Goal: Task Accomplishment & Management: Use online tool/utility

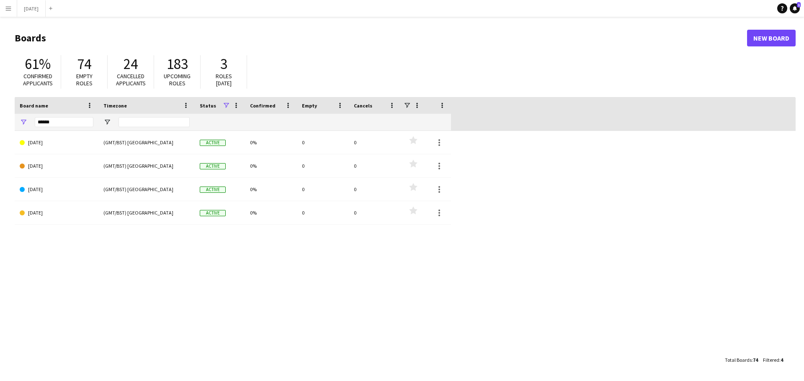
click at [5, 10] on app-icon "Menu" at bounding box center [8, 8] width 7 height 7
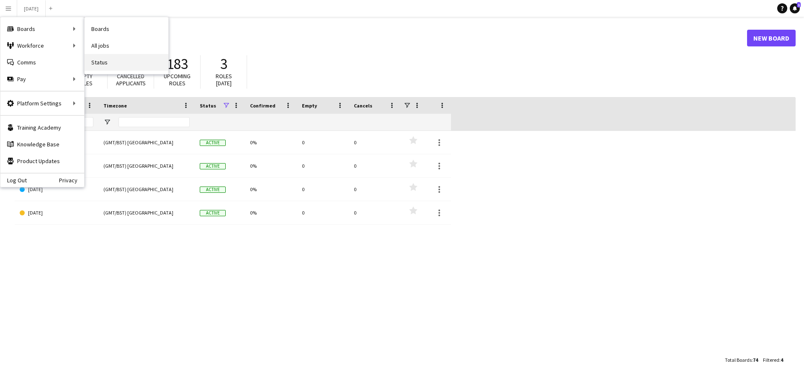
click at [96, 64] on link "Status" at bounding box center [127, 62] width 84 height 17
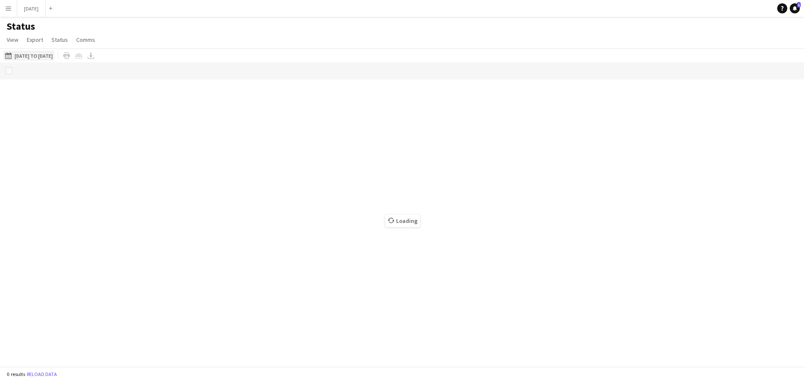
click at [51, 56] on button "[DATE] to [DATE] [DATE] to [DATE]" at bounding box center [28, 56] width 51 height 10
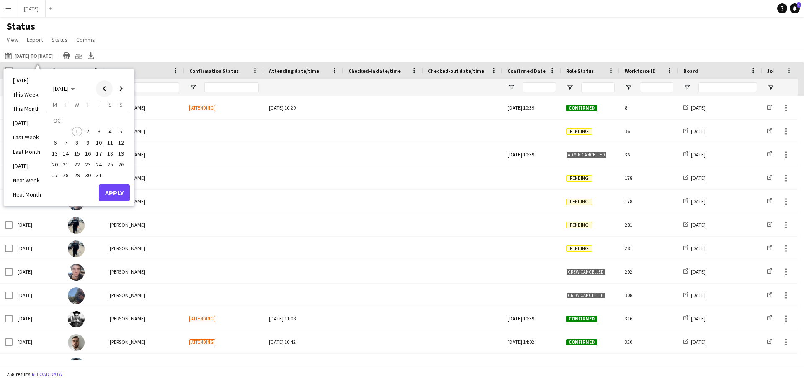
click at [103, 89] on span "Previous month" at bounding box center [104, 88] width 17 height 17
click at [118, 153] on span "21" at bounding box center [121, 154] width 10 height 10
click at [63, 172] on span "30" at bounding box center [66, 176] width 10 height 10
click at [118, 193] on button "Apply" at bounding box center [114, 193] width 31 height 17
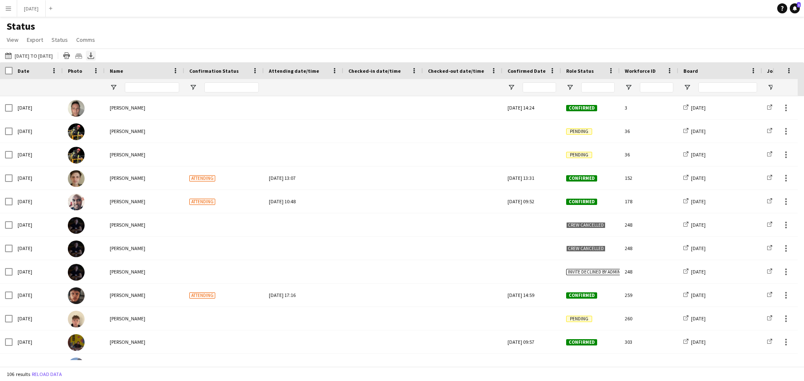
click at [94, 52] on icon "Export XLSX" at bounding box center [90, 55] width 7 height 7
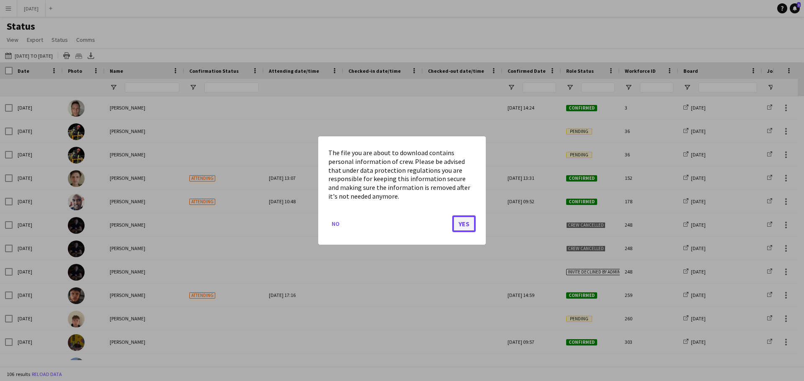
click at [461, 224] on button "Yes" at bounding box center [463, 224] width 23 height 17
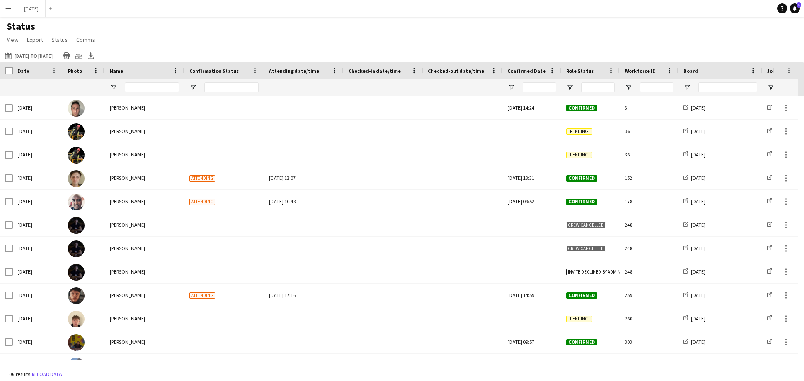
click at [9, 10] on app-icon "Menu" at bounding box center [8, 8] width 7 height 7
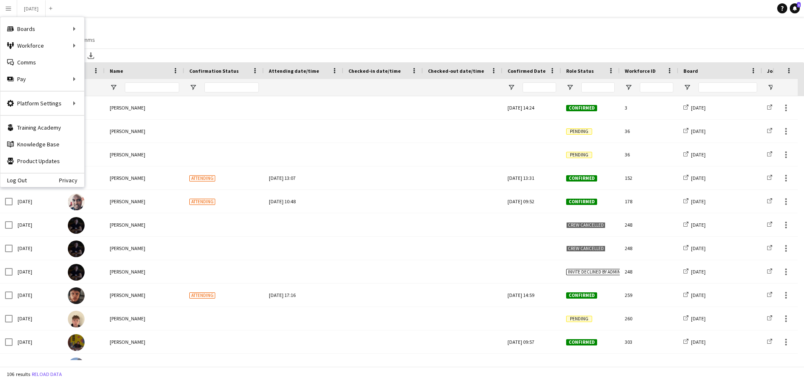
click at [30, 183] on div "Log Out Privacy" at bounding box center [42, 180] width 84 height 14
click at [32, 176] on div "Log Out Privacy" at bounding box center [42, 180] width 84 height 14
click at [24, 180] on link "Log Out" at bounding box center [13, 180] width 26 height 7
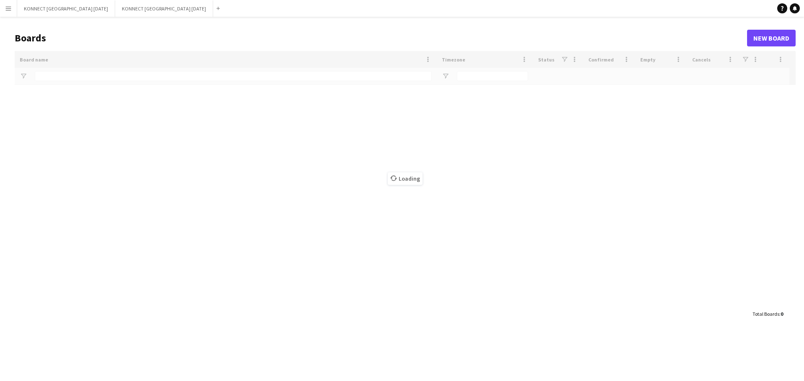
type input "****"
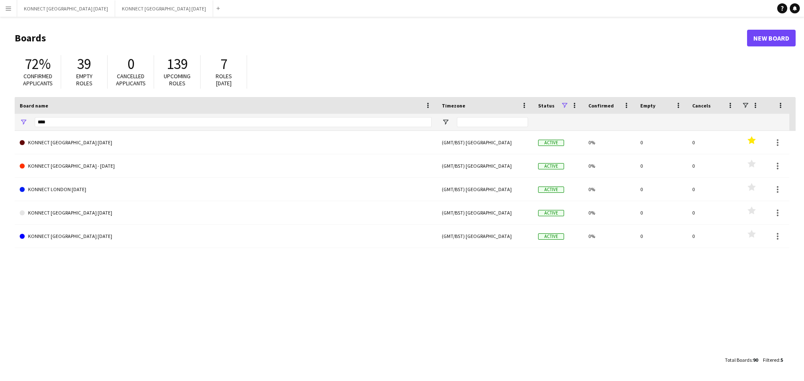
click at [8, 8] on app-icon "Menu" at bounding box center [8, 8] width 7 height 7
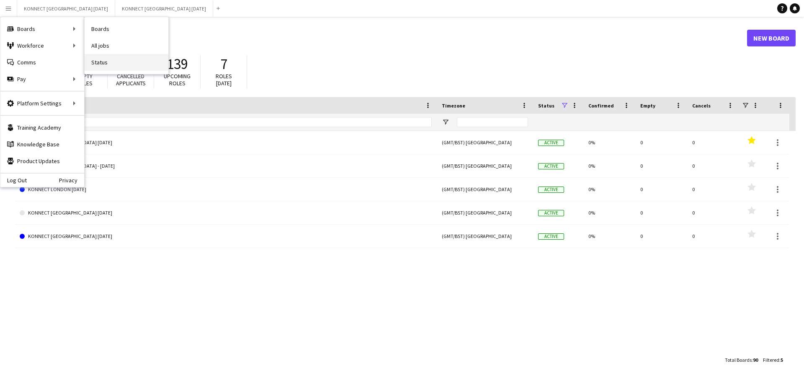
click at [103, 64] on link "Status" at bounding box center [127, 62] width 84 height 17
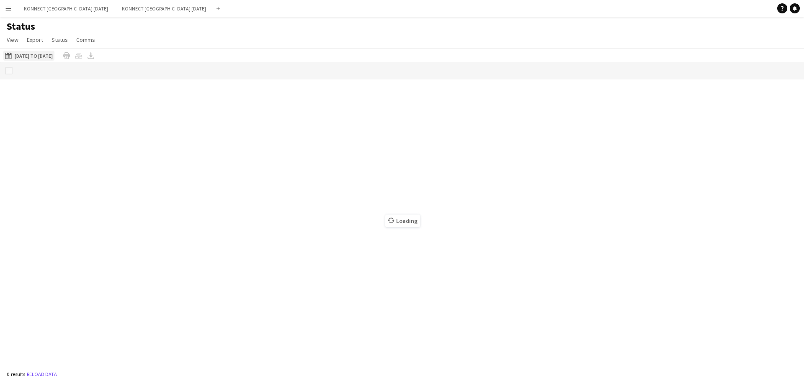
click at [54, 55] on button "[DATE] to [DATE] [DATE] to [DATE]" at bounding box center [28, 56] width 51 height 10
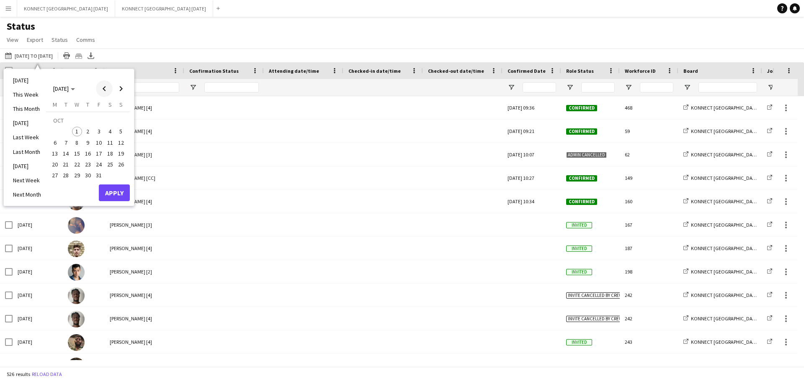
click at [104, 88] on span "Previous month" at bounding box center [104, 88] width 17 height 17
click at [119, 150] on span "21" at bounding box center [121, 154] width 10 height 10
click at [69, 177] on span "30" at bounding box center [66, 176] width 10 height 10
click at [112, 193] on button "Apply" at bounding box center [114, 193] width 31 height 17
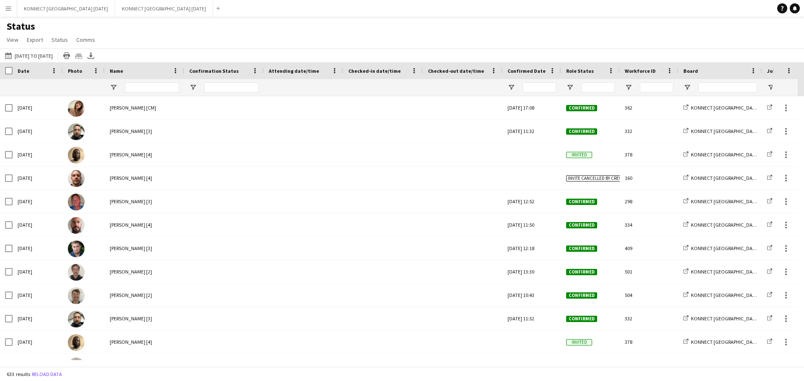
click at [93, 56] on icon at bounding box center [90, 54] width 3 height 5
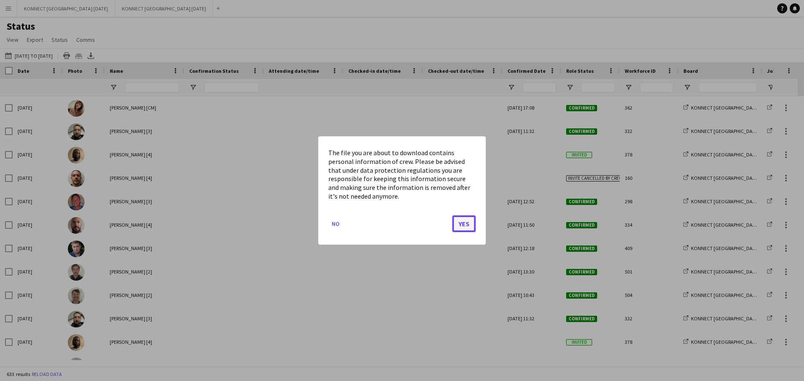
click at [467, 223] on button "Yes" at bounding box center [463, 224] width 23 height 17
